Goal: Information Seeking & Learning: Learn about a topic

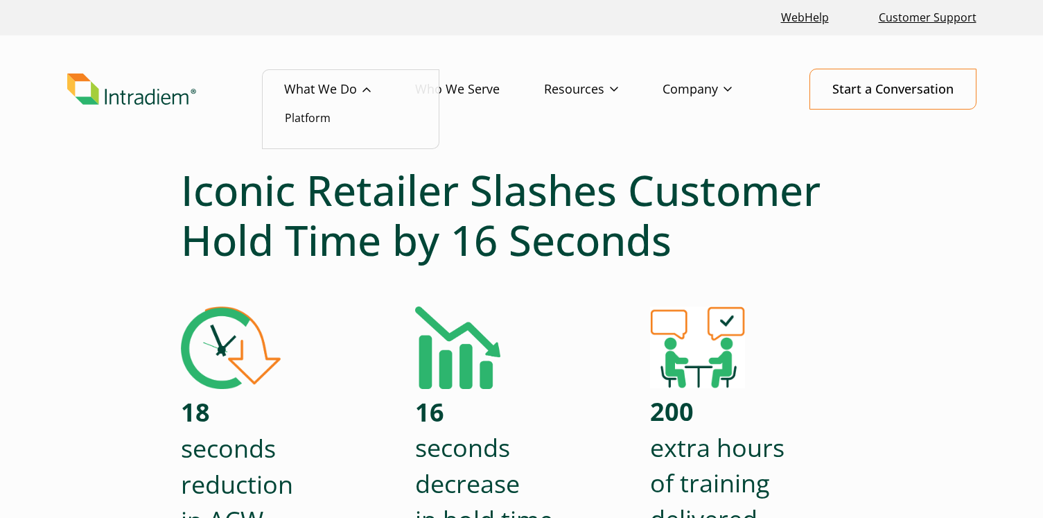
click at [345, 78] on link "What We Do" at bounding box center [349, 89] width 131 height 40
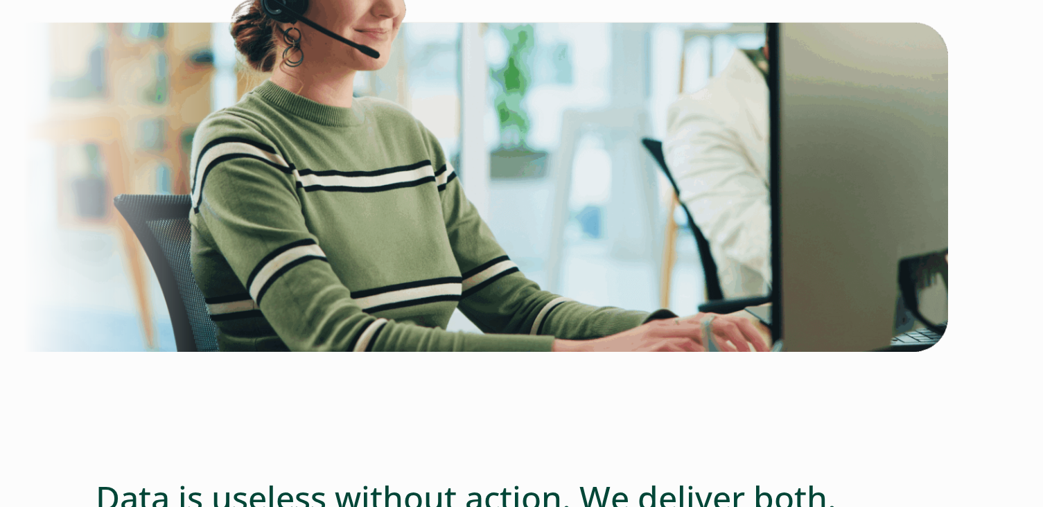
scroll to position [2428, 0]
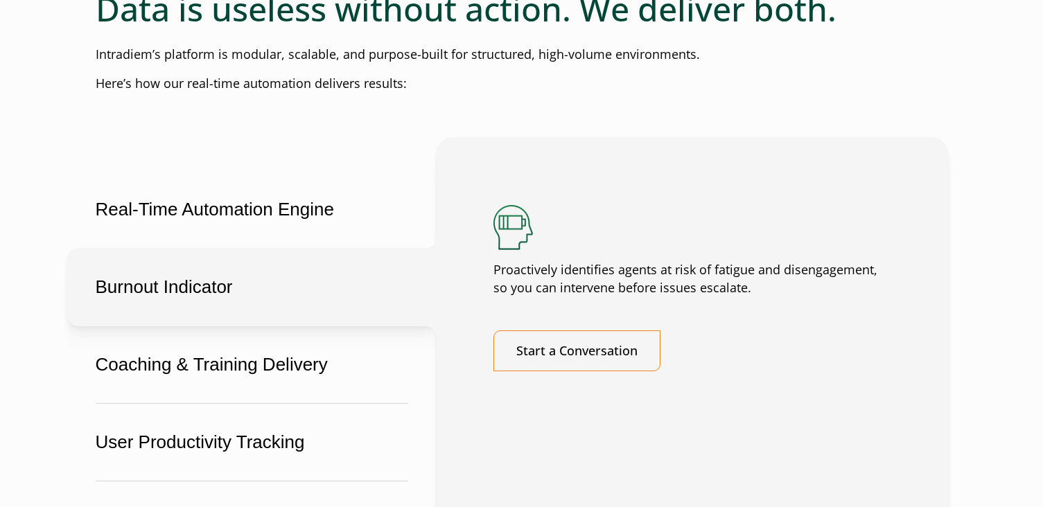
click at [199, 317] on button "Burnout Indicator" at bounding box center [251, 287] width 369 height 78
click at [201, 326] on button "Burnout Indicator" at bounding box center [251, 287] width 369 height 78
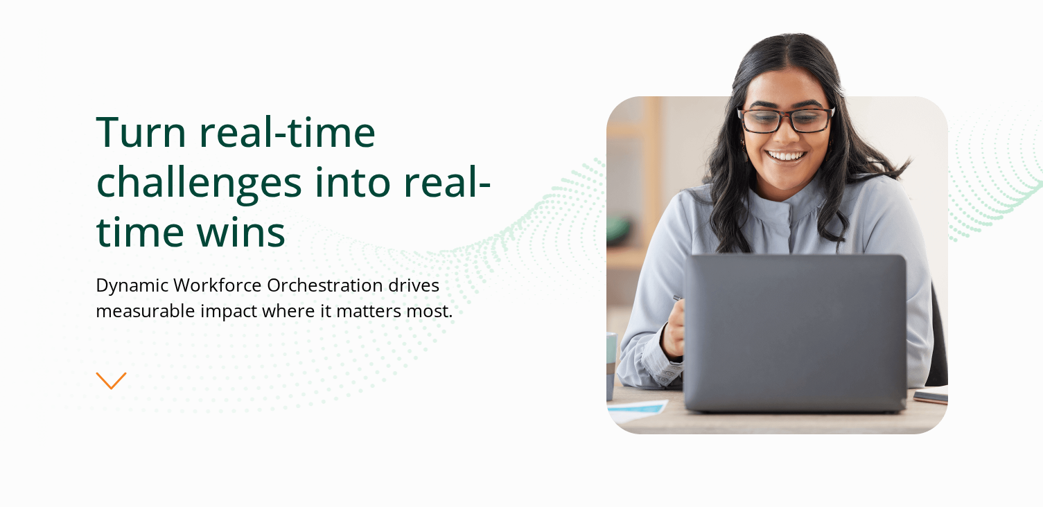
scroll to position [0, 0]
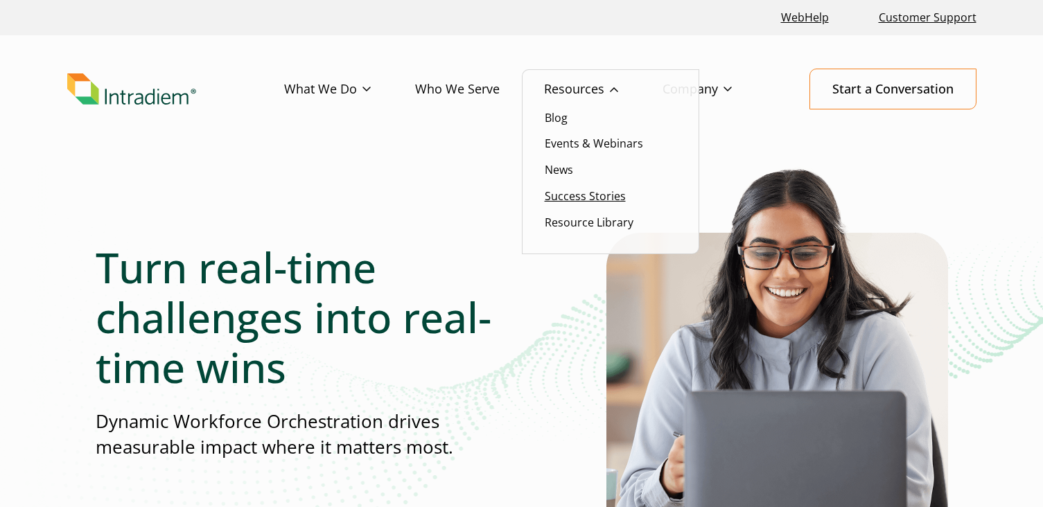
click at [584, 194] on link "Success Stories" at bounding box center [585, 195] width 81 height 15
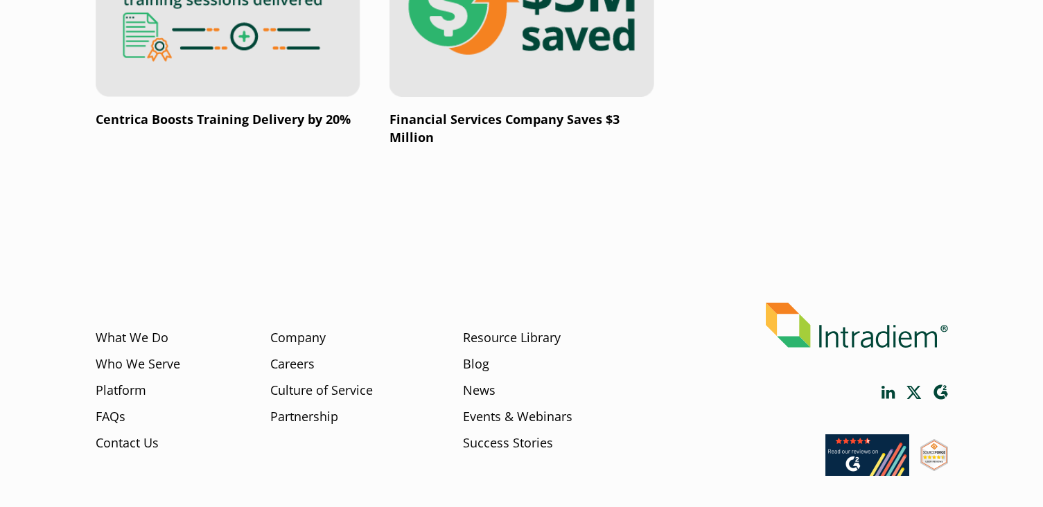
scroll to position [2696, 0]
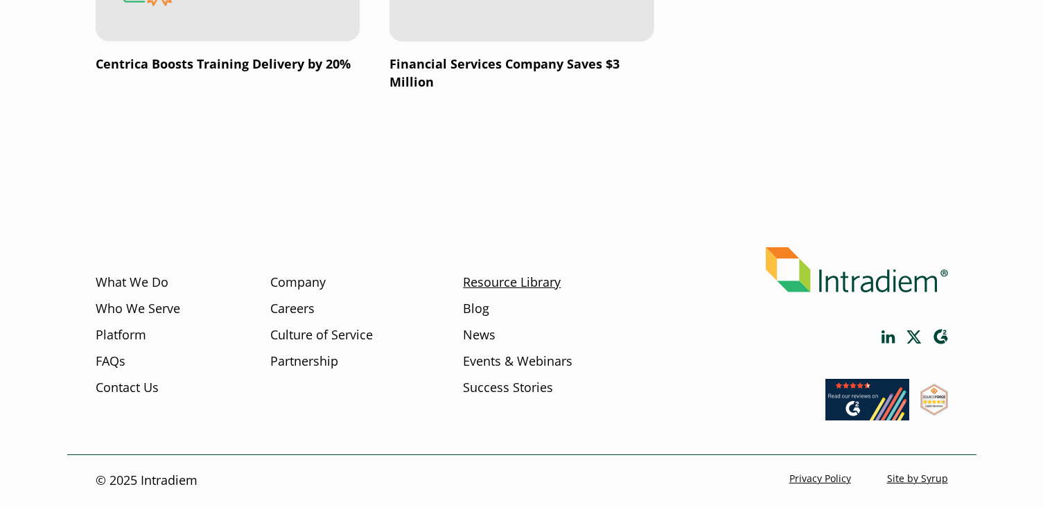
click at [531, 280] on link "Resource Library" at bounding box center [512, 283] width 98 height 18
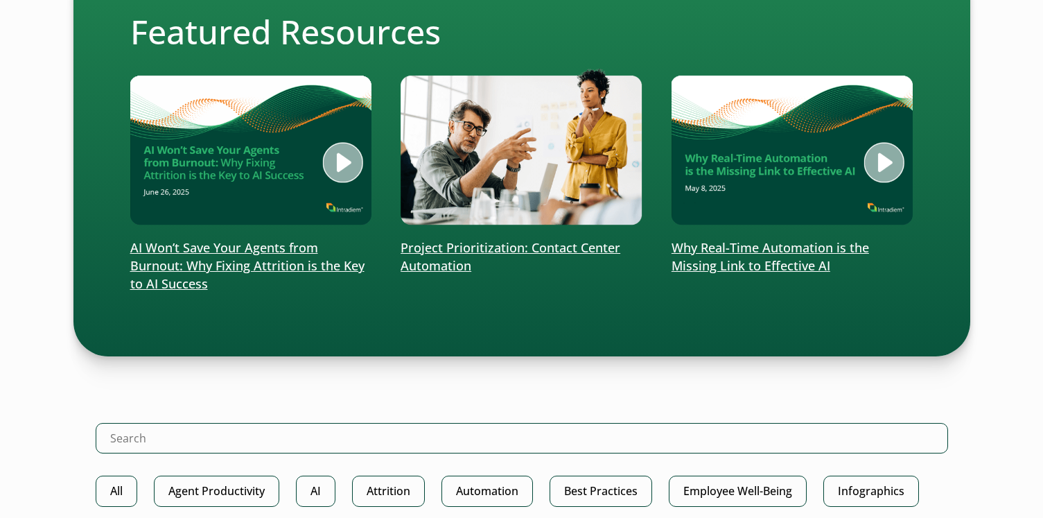
scroll to position [368, 0]
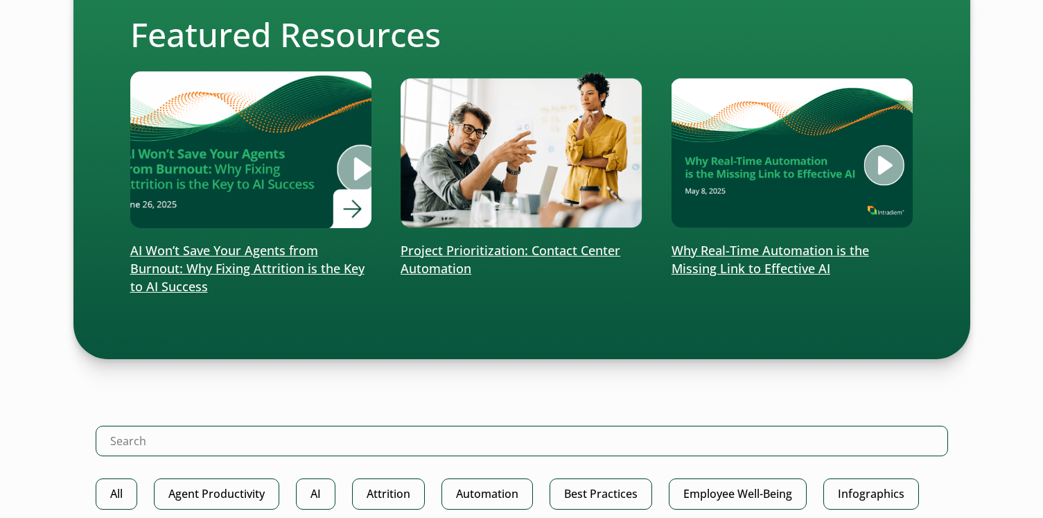
click at [223, 139] on img at bounding box center [251, 149] width 290 height 188
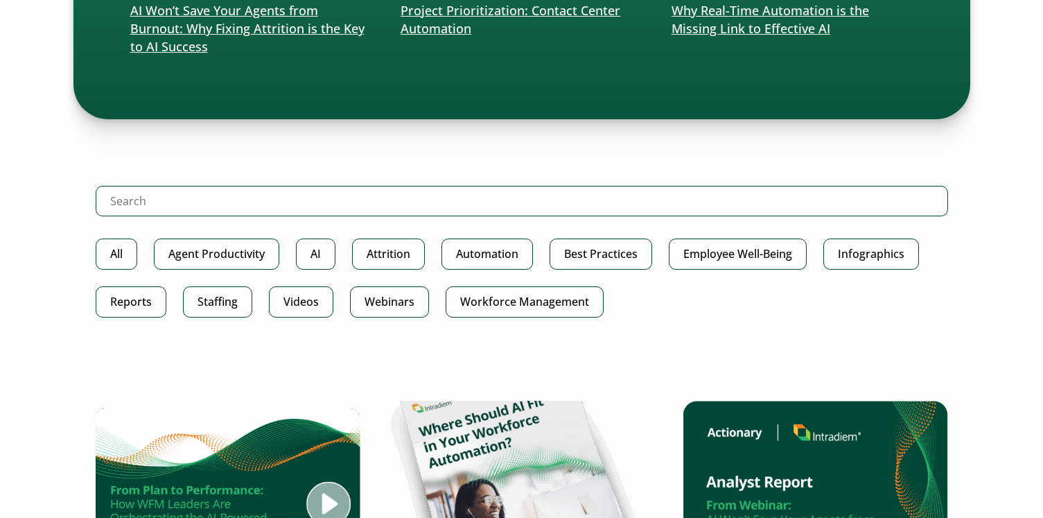
scroll to position [608, 0]
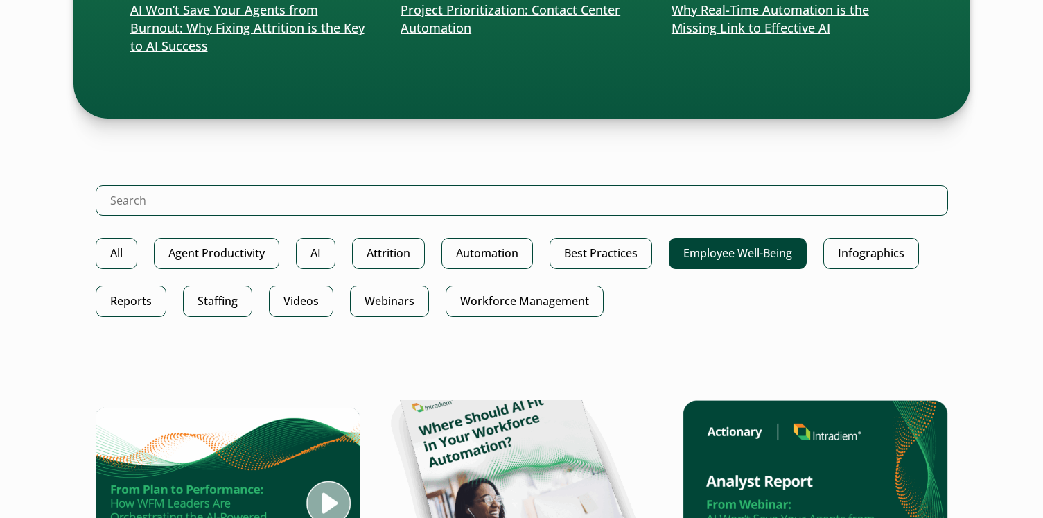
click at [764, 247] on link "Employee Well-Being" at bounding box center [738, 253] width 138 height 31
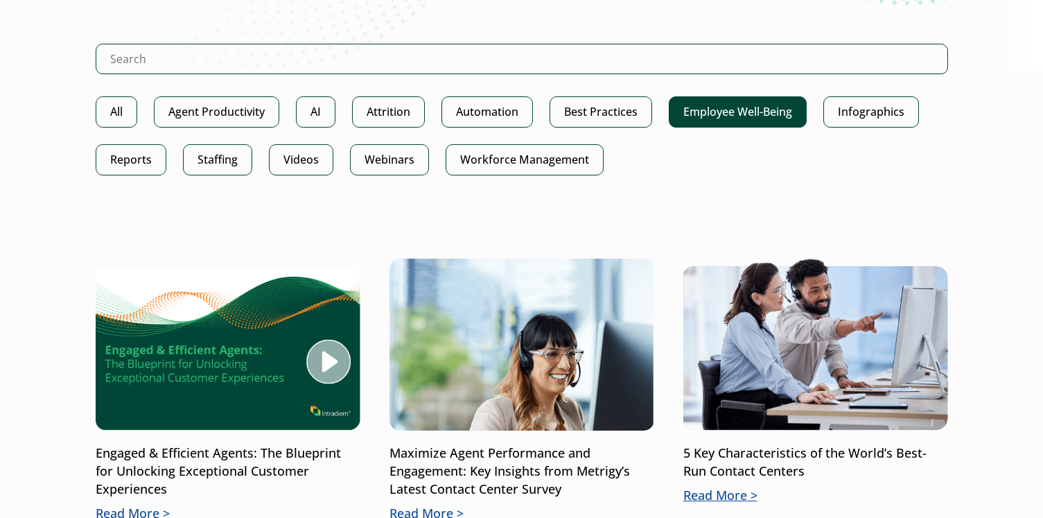
scroll to position [283, 0]
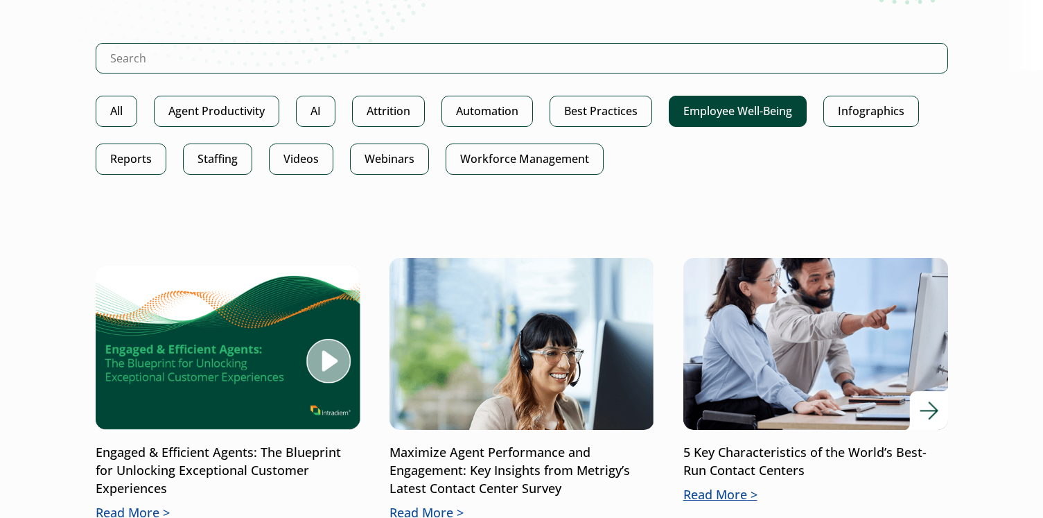
click at [795, 345] on img at bounding box center [814, 343] width 317 height 206
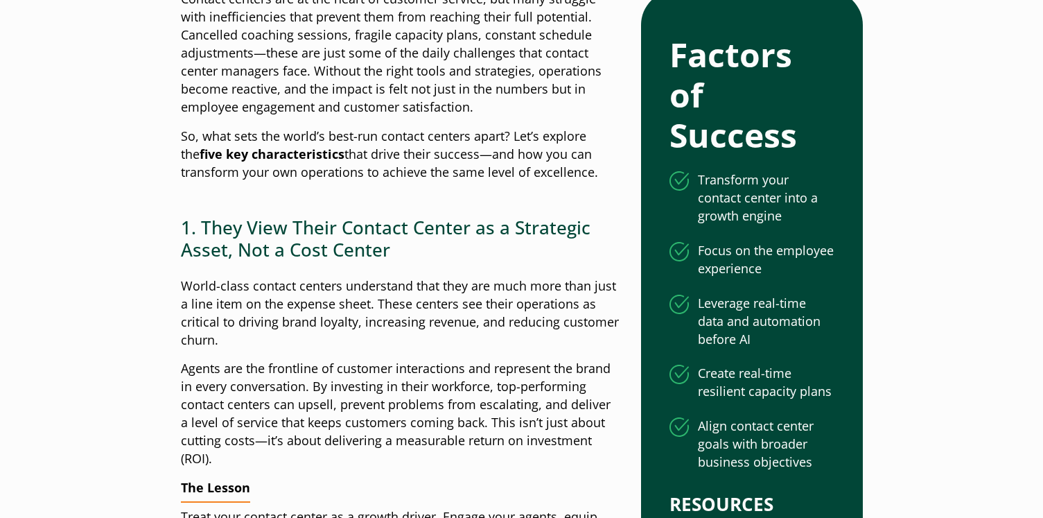
scroll to position [491, 0]
